Goal: Task Accomplishment & Management: Manage account settings

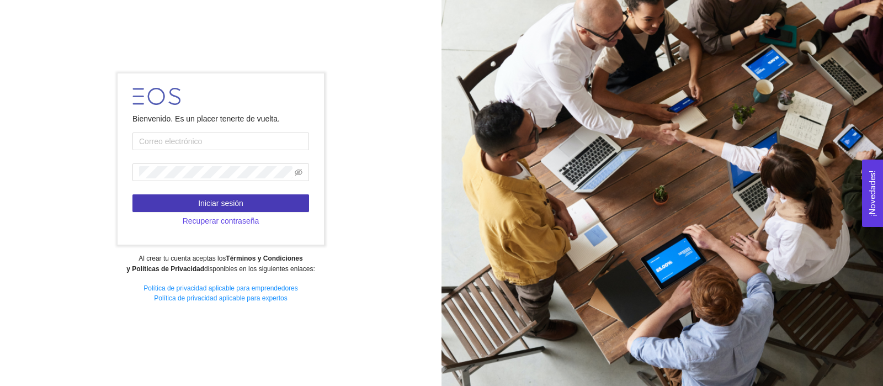
type input "[EMAIL_ADDRESS][DOMAIN_NAME]"
click at [248, 199] on button "Iniciar sesión" at bounding box center [220, 203] width 177 height 18
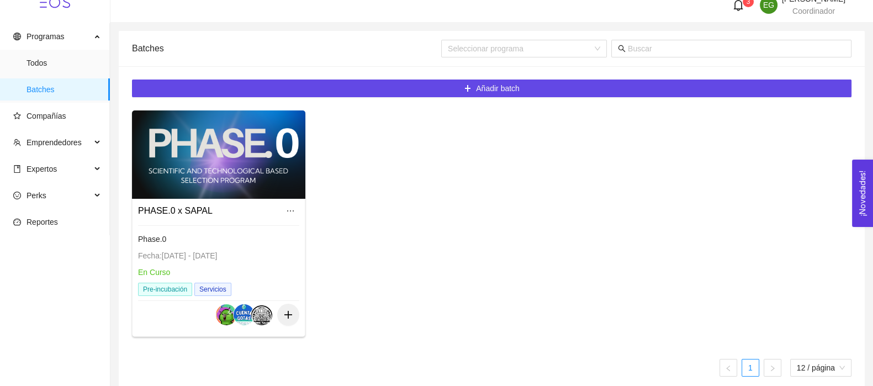
scroll to position [25, 0]
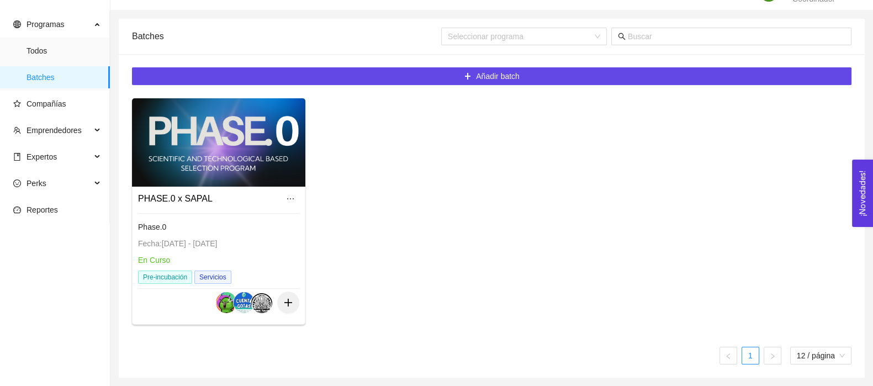
click at [233, 236] on div "Phase.0 Fecha: [DATE] - [DATE] En Curso Pre-incubación Servicios" at bounding box center [218, 252] width 161 height 78
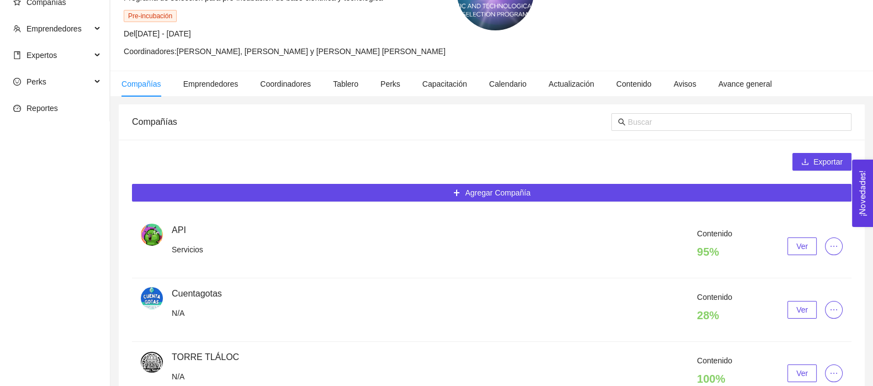
scroll to position [196, 0]
